Goal: Task Accomplishment & Management: Manage account settings

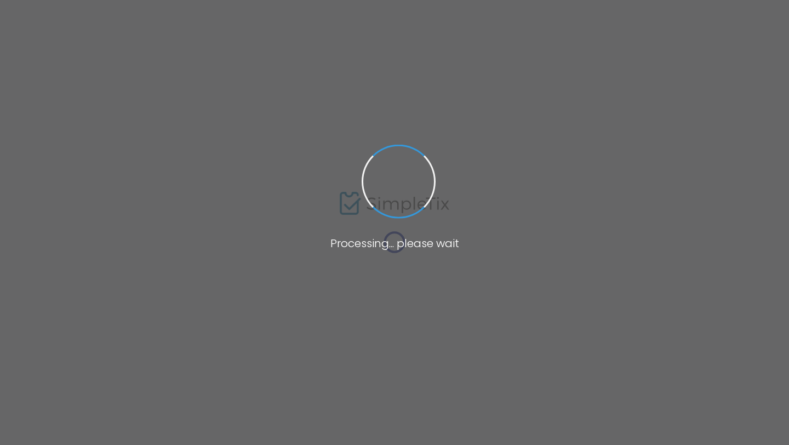
click at [438, 169] on span at bounding box center [394, 222] width 789 height 445
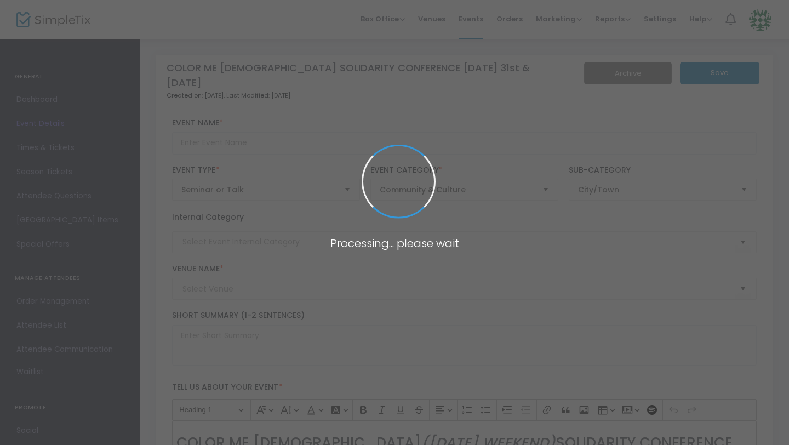
type input "COLOR ME [DEMOGRAPHIC_DATA] SOLIDARITY CONFERENCE [DATE] 31st & [DATE]"
type textarea "BIMA"
type input "Register Now"
type input "COLOR ME [DEMOGRAPHIC_DATA] SOLIDARITY CONFERENCE (COLOR ME [DEMOGRAPHIC_DATA] …"
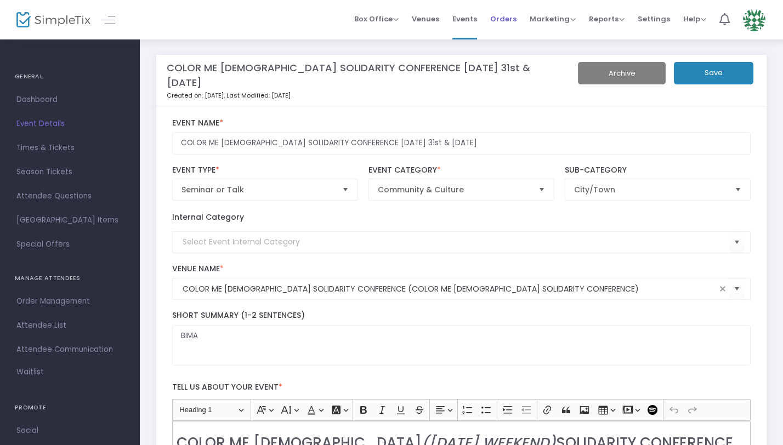
click at [512, 18] on span "Orders" at bounding box center [503, 19] width 26 height 28
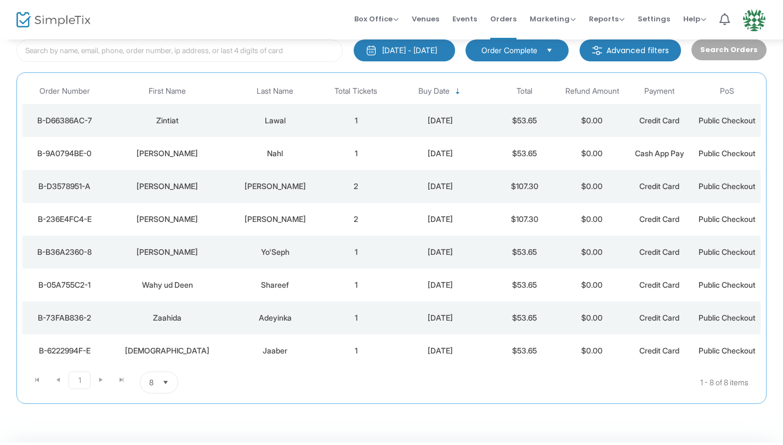
scroll to position [103, 0]
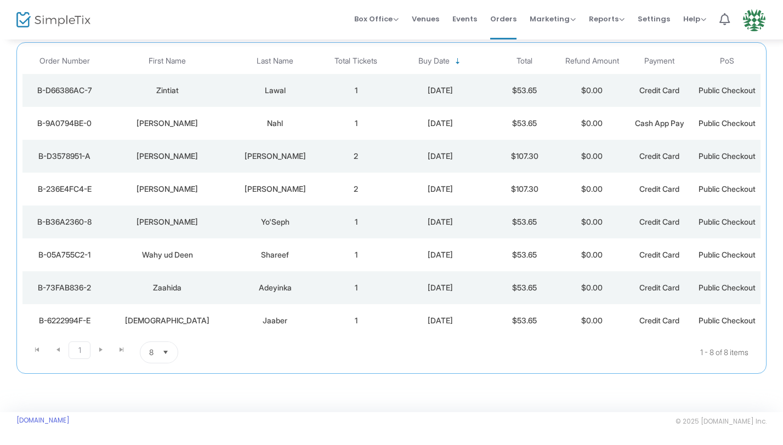
click at [168, 352] on span "Select" at bounding box center [166, 353] width 18 height 18
click at [163, 285] on li "25" at bounding box center [159, 286] width 38 height 22
click at [168, 352] on span "Select" at bounding box center [170, 353] width 18 height 18
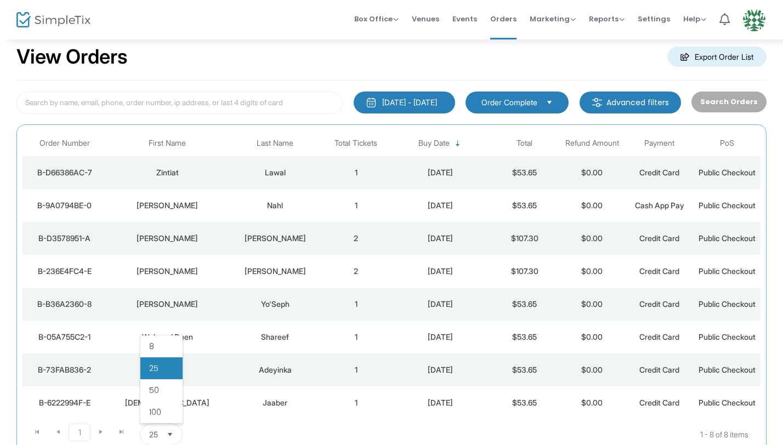
scroll to position [0, 0]
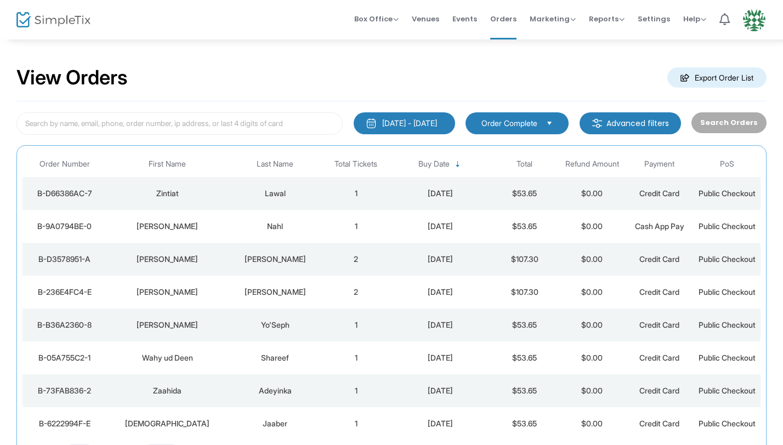
click at [411, 121] on div "7/1/2025 - 8/17/2025" at bounding box center [409, 123] width 55 height 11
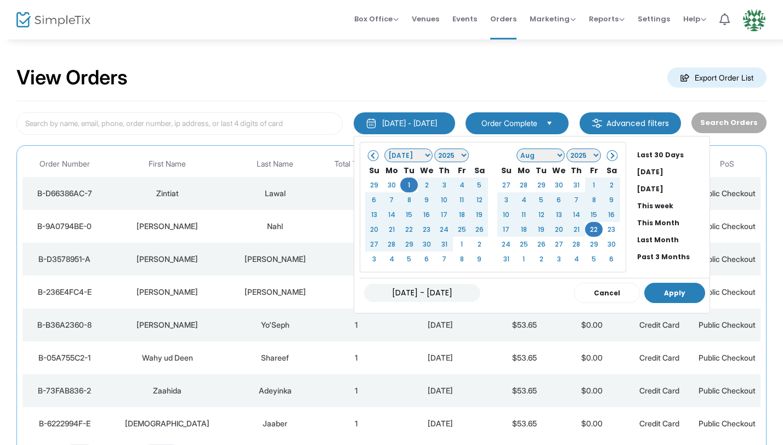
click at [657, 294] on button "Apply" at bounding box center [674, 293] width 61 height 20
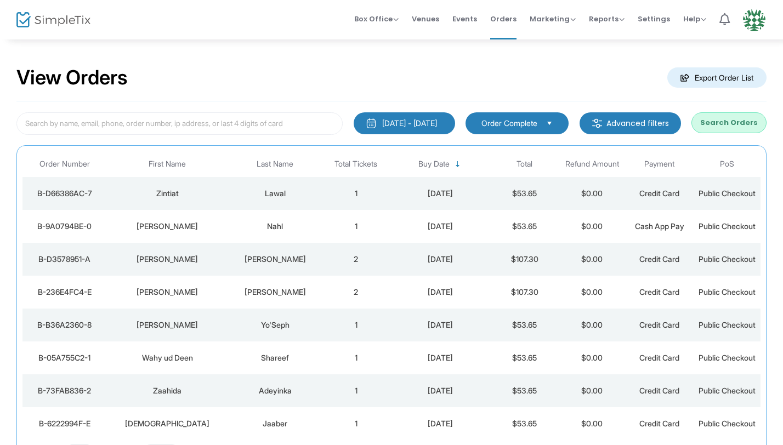
click at [720, 123] on button "Search Orders" at bounding box center [728, 122] width 75 height 21
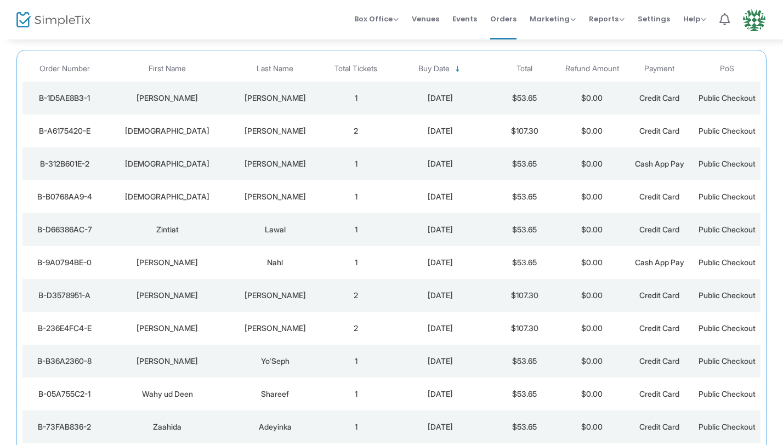
scroll to position [94, 0]
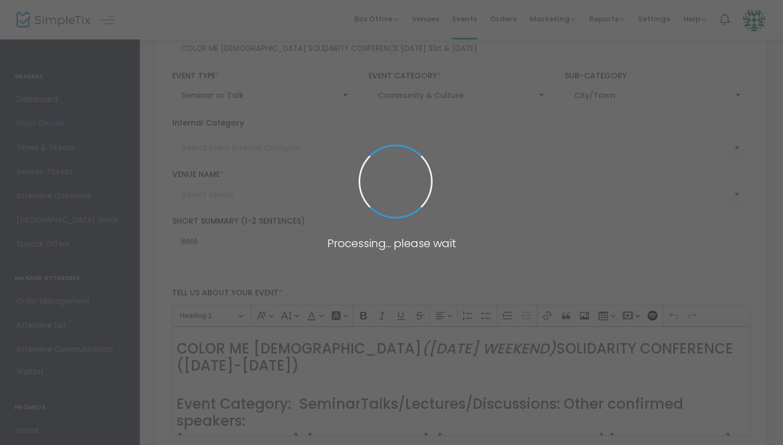
type input "COLOR ME MUSLIM SOLIDARITY CONFERENCE (COLOR ME MUSLIM SOLIDARITY CONFERENCE)"
